Goal: Download file/media

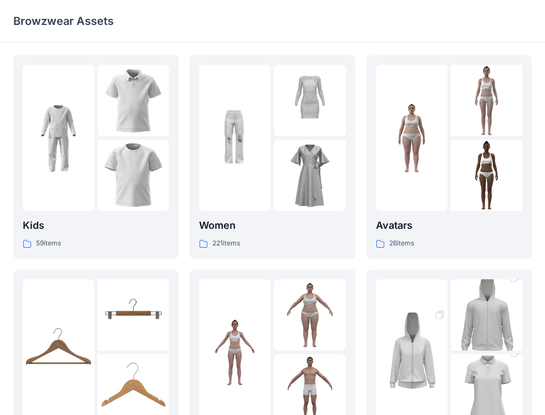
click at [516, 1] on div "Browzwear Assets" at bounding box center [272, 21] width 545 height 42
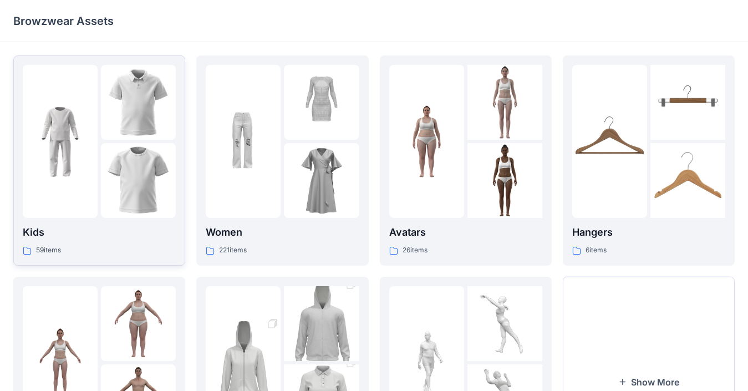
click at [149, 116] on img at bounding box center [138, 102] width 75 height 75
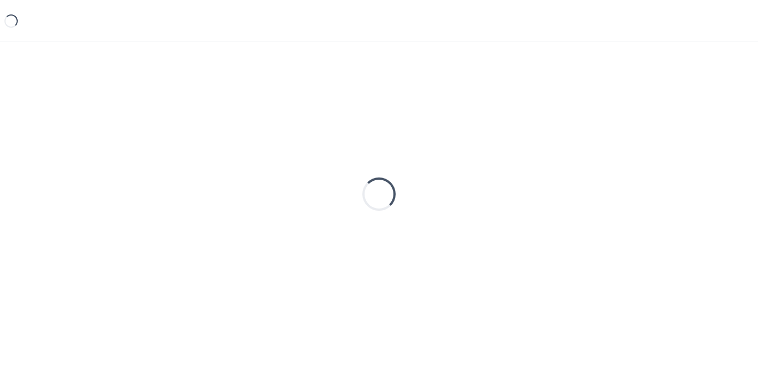
click at [149, 116] on div "Loading..." at bounding box center [378, 193] width 731 height 277
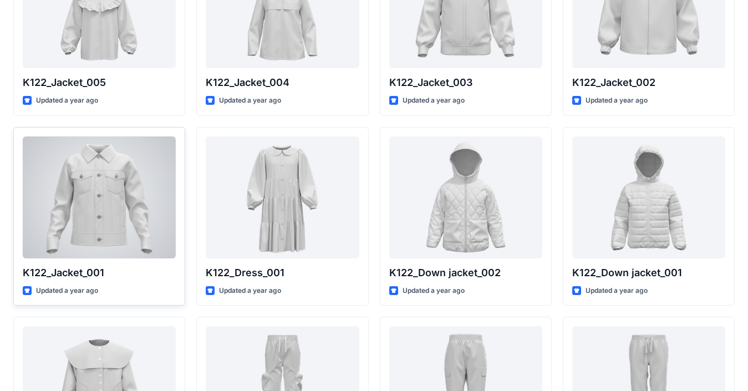
scroll to position [443, 0]
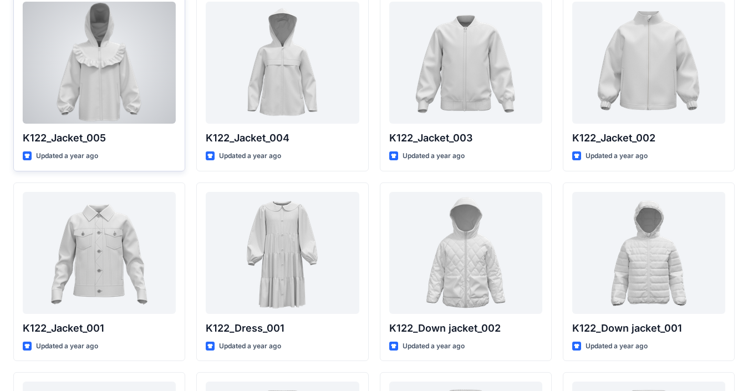
click at [116, 101] on div at bounding box center [99, 63] width 153 height 122
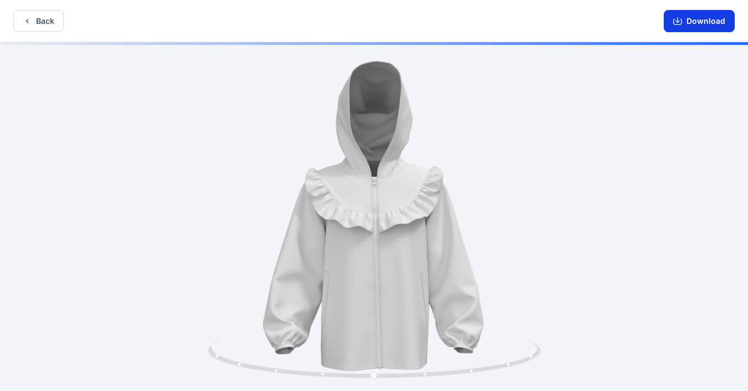
click at [554, 27] on button "Download" at bounding box center [699, 21] width 71 height 22
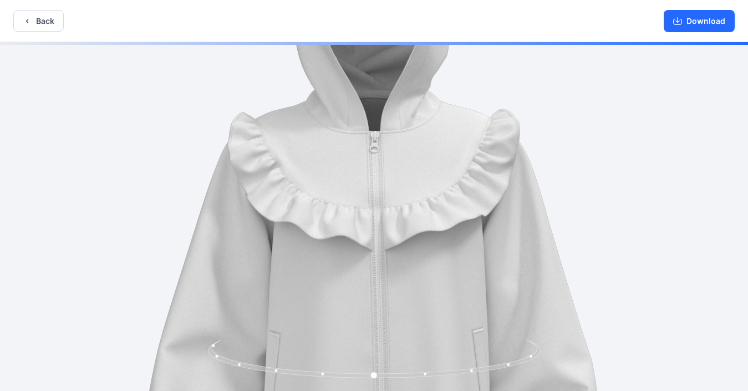
click at [458, 231] on img at bounding box center [374, 217] width 743 height 743
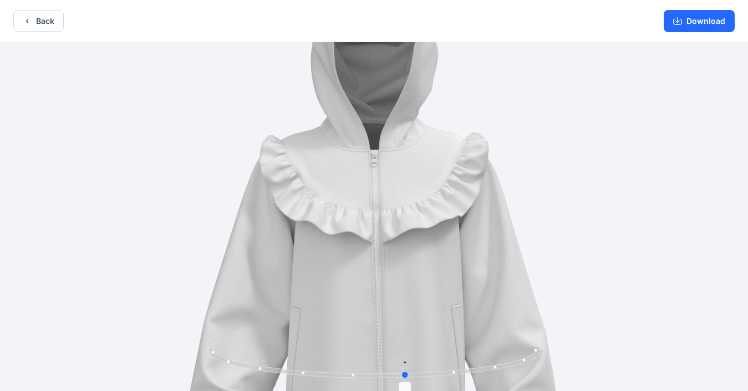
drag, startPoint x: 375, startPoint y: 377, endPoint x: 367, endPoint y: 367, distance: 13.0
click at [367, 367] on icon at bounding box center [376, 360] width 336 height 42
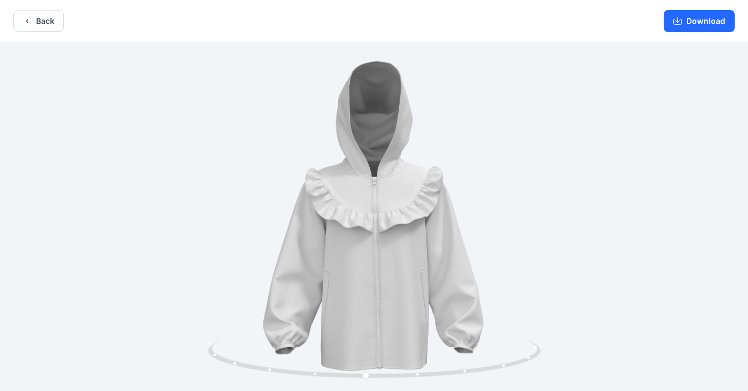
click at [516, 284] on div at bounding box center [374, 217] width 748 height 351
click at [446, 260] on div at bounding box center [374, 217] width 748 height 351
click at [20, 24] on button "Back" at bounding box center [38, 21] width 50 height 22
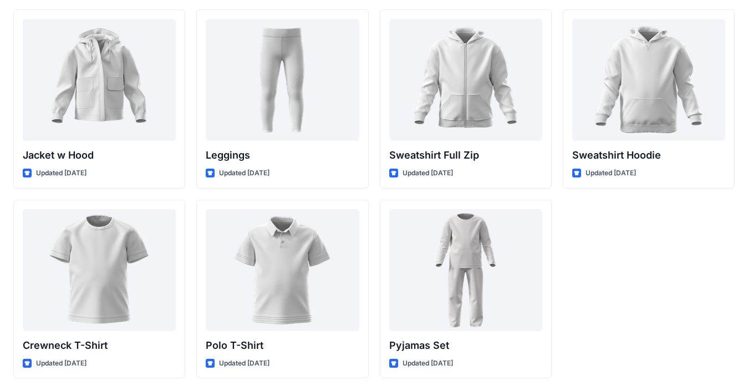
scroll to position [2516, 0]
